Goal: Task Accomplishment & Management: Manage account settings

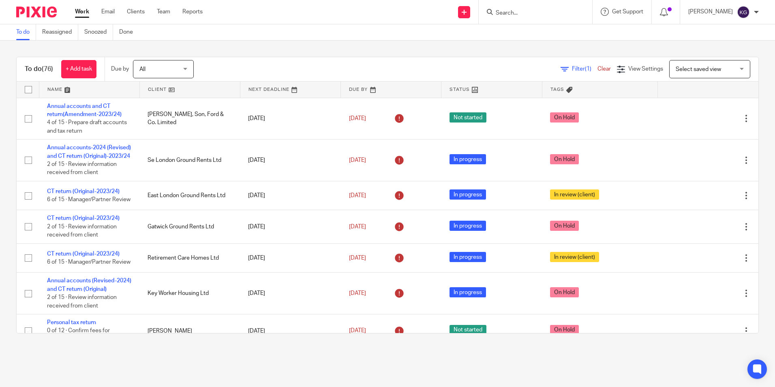
click at [514, 13] on input "Search" at bounding box center [531, 13] width 73 height 7
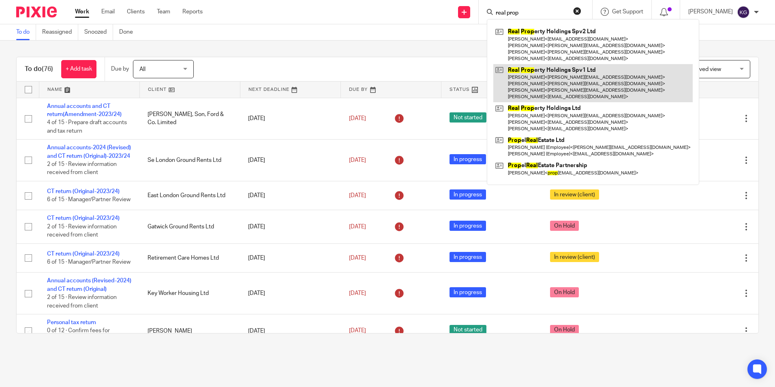
type input "real prop"
click at [599, 77] on link at bounding box center [593, 83] width 200 height 39
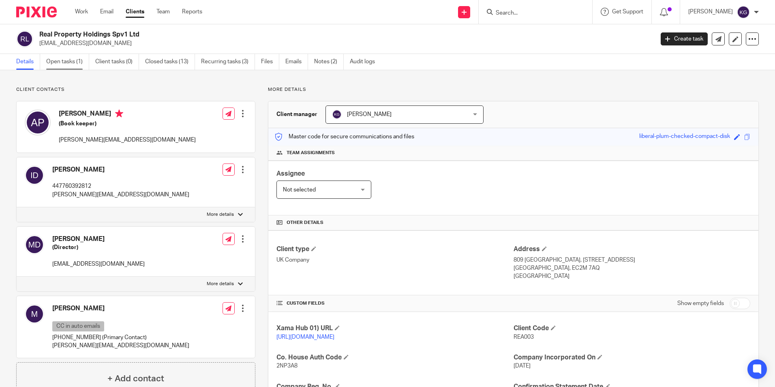
click at [73, 59] on link "Open tasks (1)" at bounding box center [67, 62] width 43 height 16
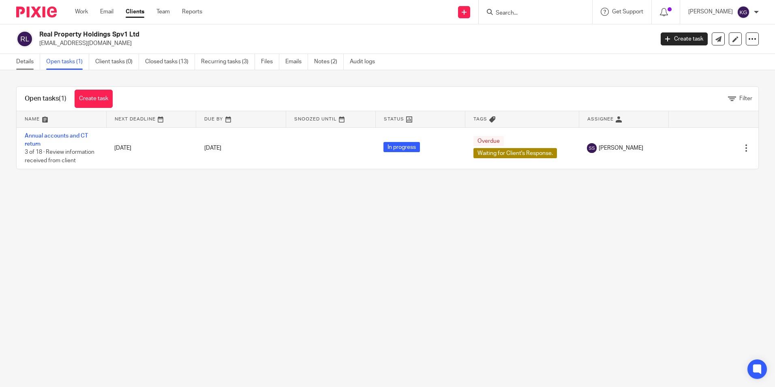
click at [30, 62] on link "Details" at bounding box center [28, 62] width 24 height 16
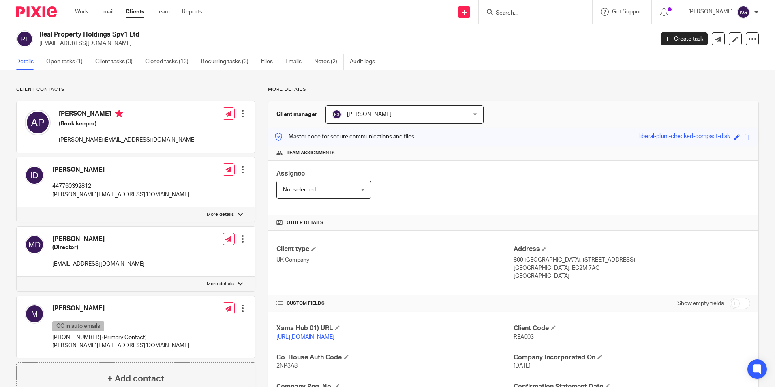
scroll to position [203, 0]
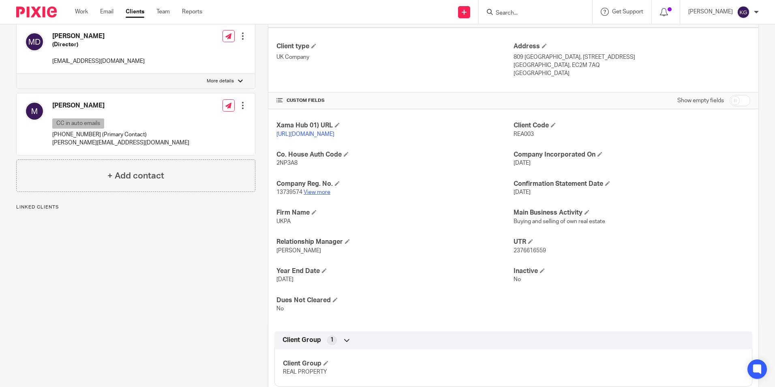
click at [317, 195] on link "View more" at bounding box center [317, 192] width 27 height 6
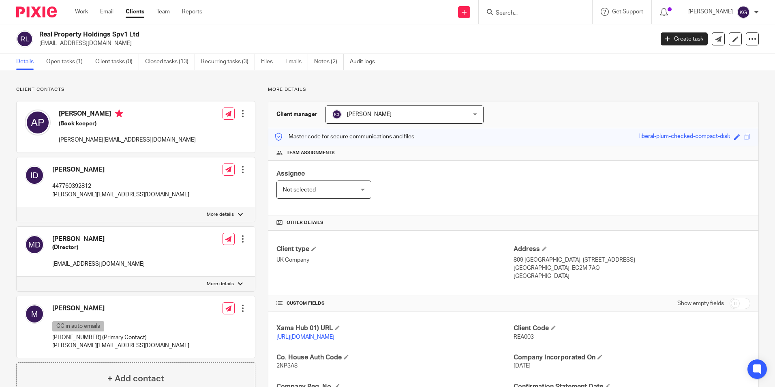
click at [64, 51] on div "Real Property Holdings Spv1 Ltd [EMAIL_ADDRESS][DOMAIN_NAME] Create task Update…" at bounding box center [387, 39] width 775 height 30
click at [73, 60] on link "Open tasks (1)" at bounding box center [67, 62] width 43 height 16
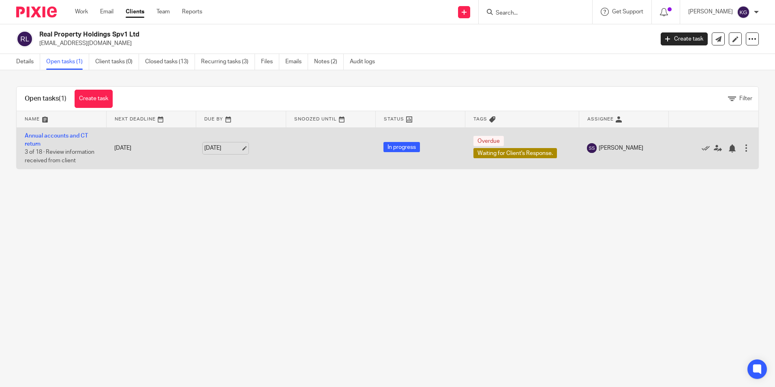
click at [241, 147] on link "[DATE]" at bounding box center [222, 148] width 36 height 9
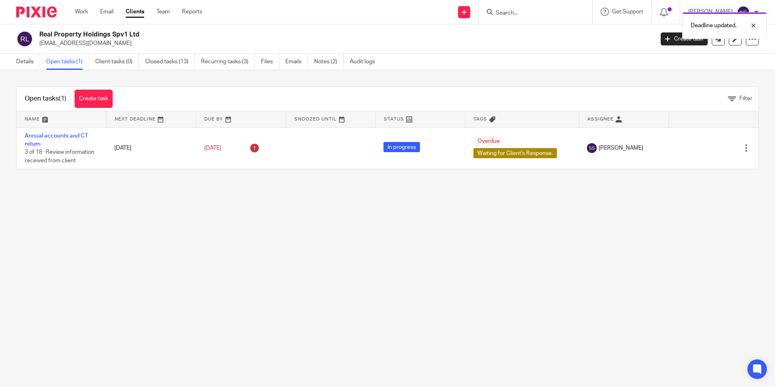
click at [401, 275] on main "Real Property Holdings Spv1 Ltd issamdabboussi@gmail.com Create task Update fro…" at bounding box center [387, 193] width 775 height 387
